Goal: Task Accomplishment & Management: Manage account settings

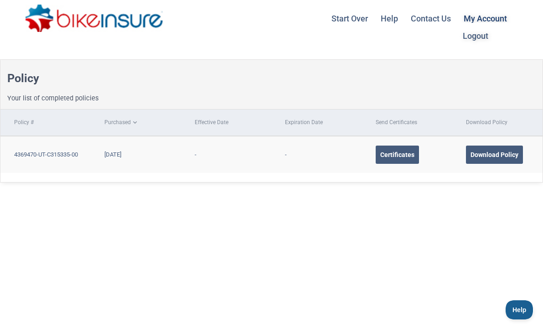
click at [474, 18] on link "My Account Logout" at bounding box center [485, 18] width 54 height 36
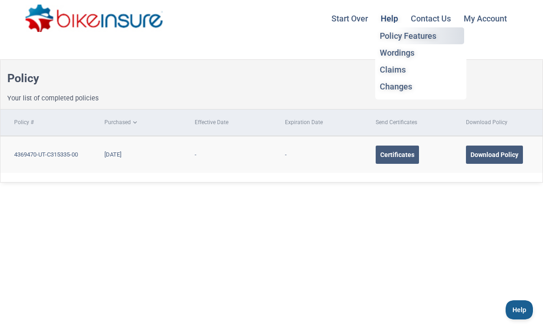
click at [397, 40] on li "Policy Features" at bounding box center [421, 35] width 87 height 17
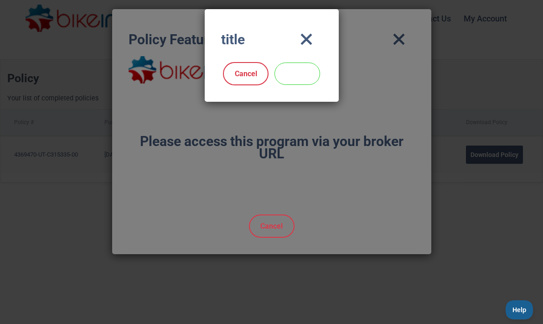
click at [304, 76] on link "OK" at bounding box center [298, 73] width 46 height 22
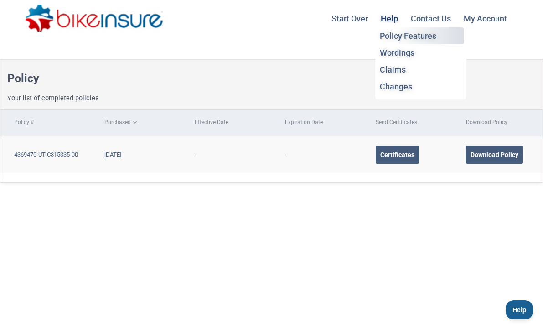
click at [436, 27] on li "Policy Features" at bounding box center [421, 35] width 87 height 17
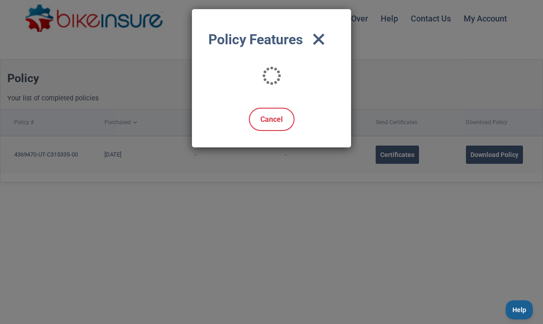
click at [322, 37] on icon "close" at bounding box center [319, 39] width 32 height 27
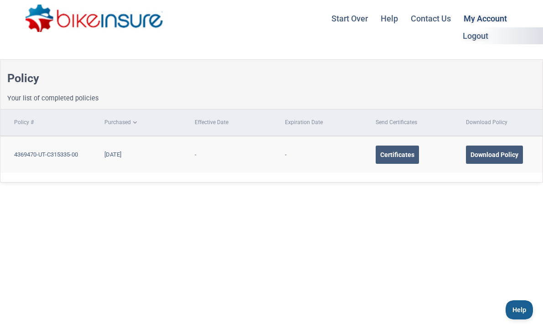
click at [492, 27] on li "Logout" at bounding box center [504, 35] width 87 height 17
